Goal: Information Seeking & Learning: Learn about a topic

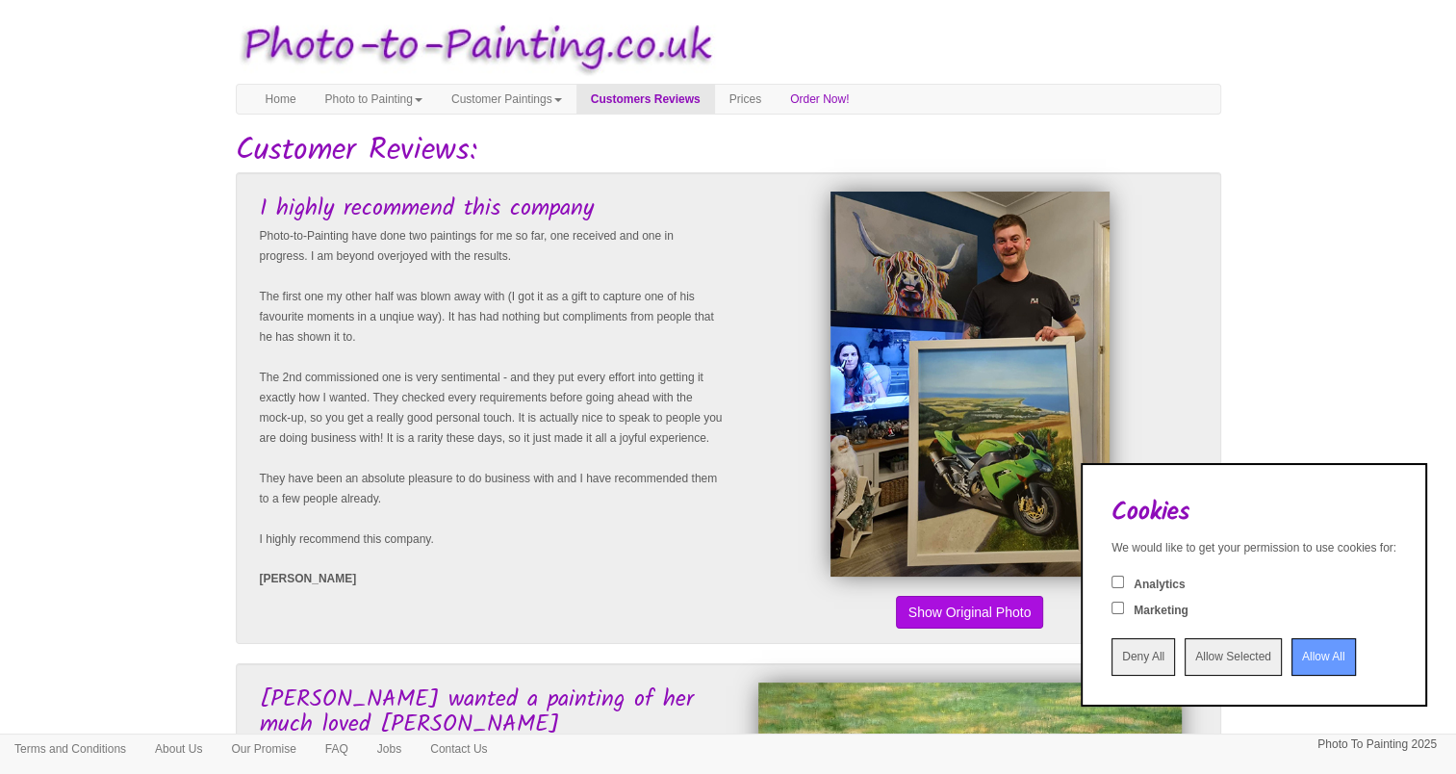
click at [1292, 664] on input "Allow All" at bounding box center [1324, 657] width 64 height 38
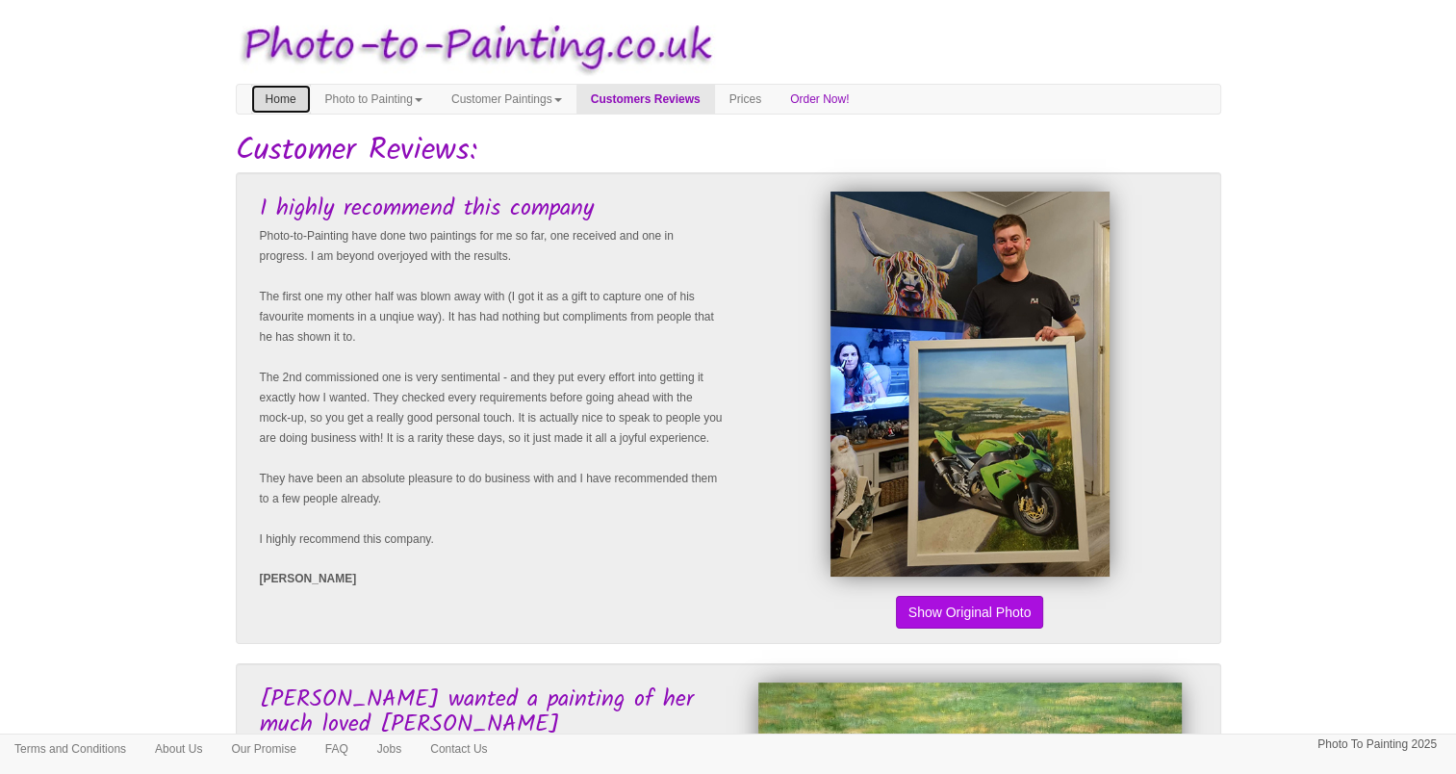
click at [273, 92] on link "Home" at bounding box center [281, 99] width 60 height 29
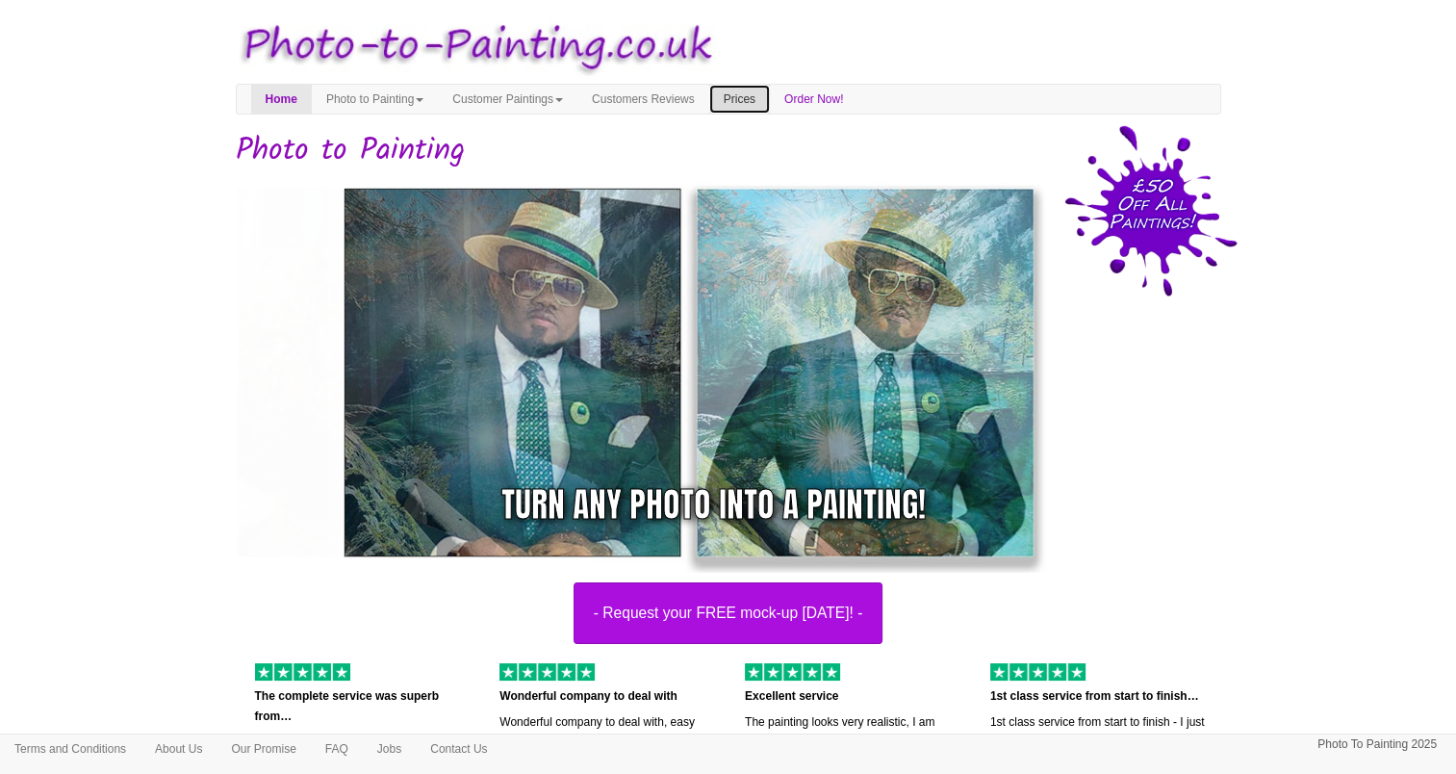
click at [770, 99] on link "Prices" at bounding box center [739, 99] width 61 height 29
